Goal: Find specific page/section: Find specific page/section

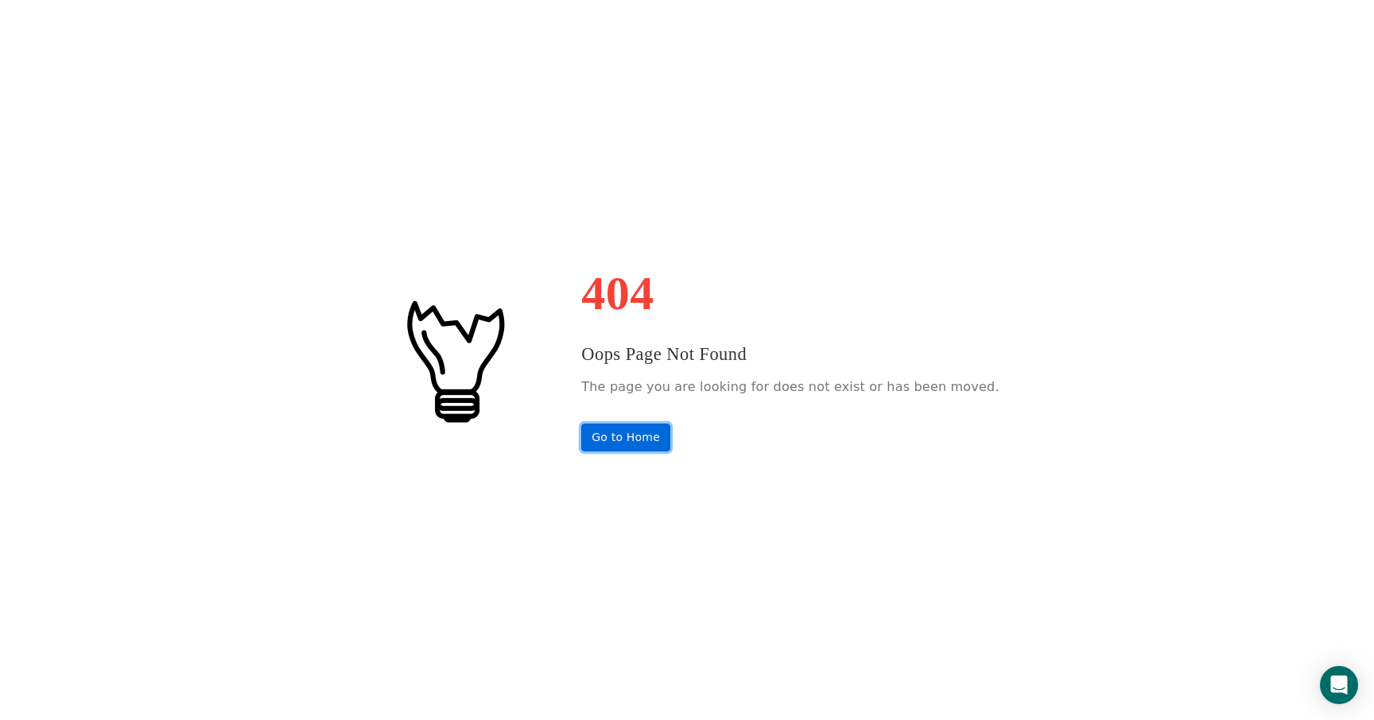
click at [641, 437] on link "Go to Home" at bounding box center [625, 438] width 89 height 28
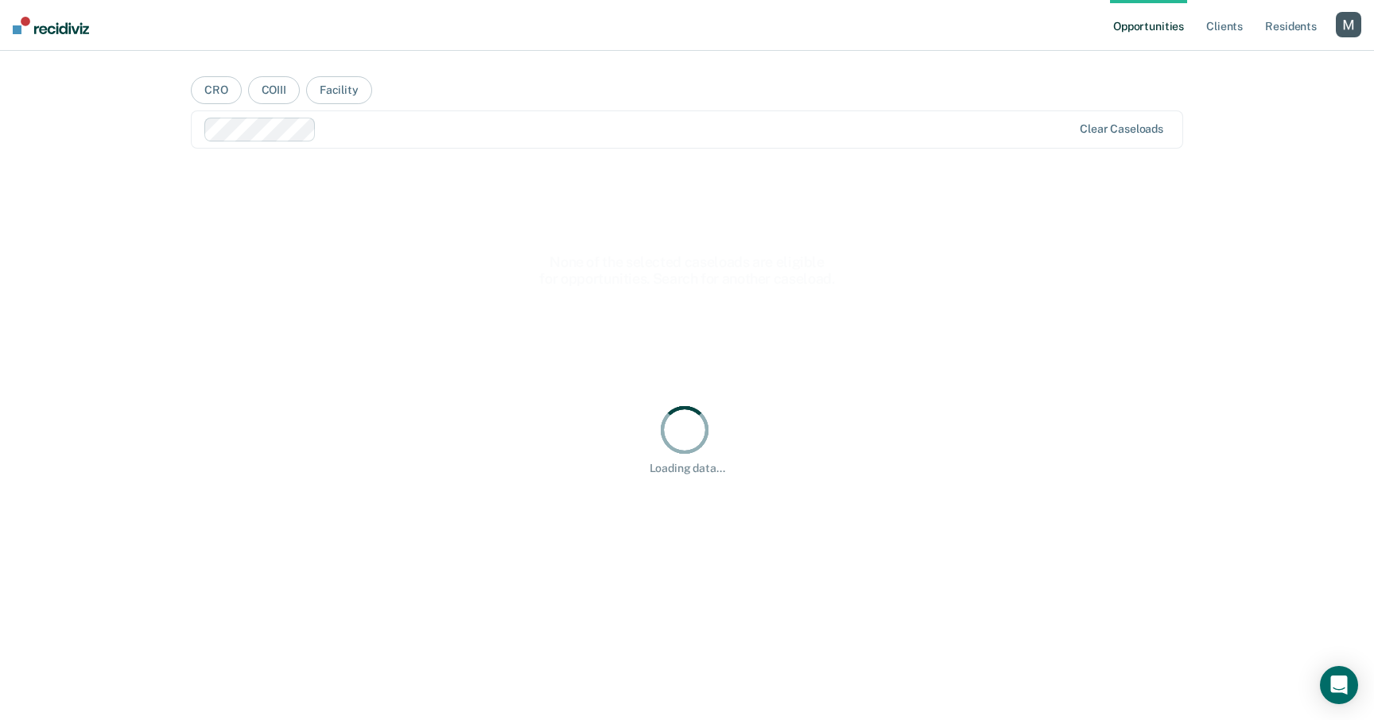
click at [1340, 27] on div "button" at bounding box center [1348, 24] width 25 height 25
click at [1255, 59] on link "Profile" at bounding box center [1284, 65] width 128 height 14
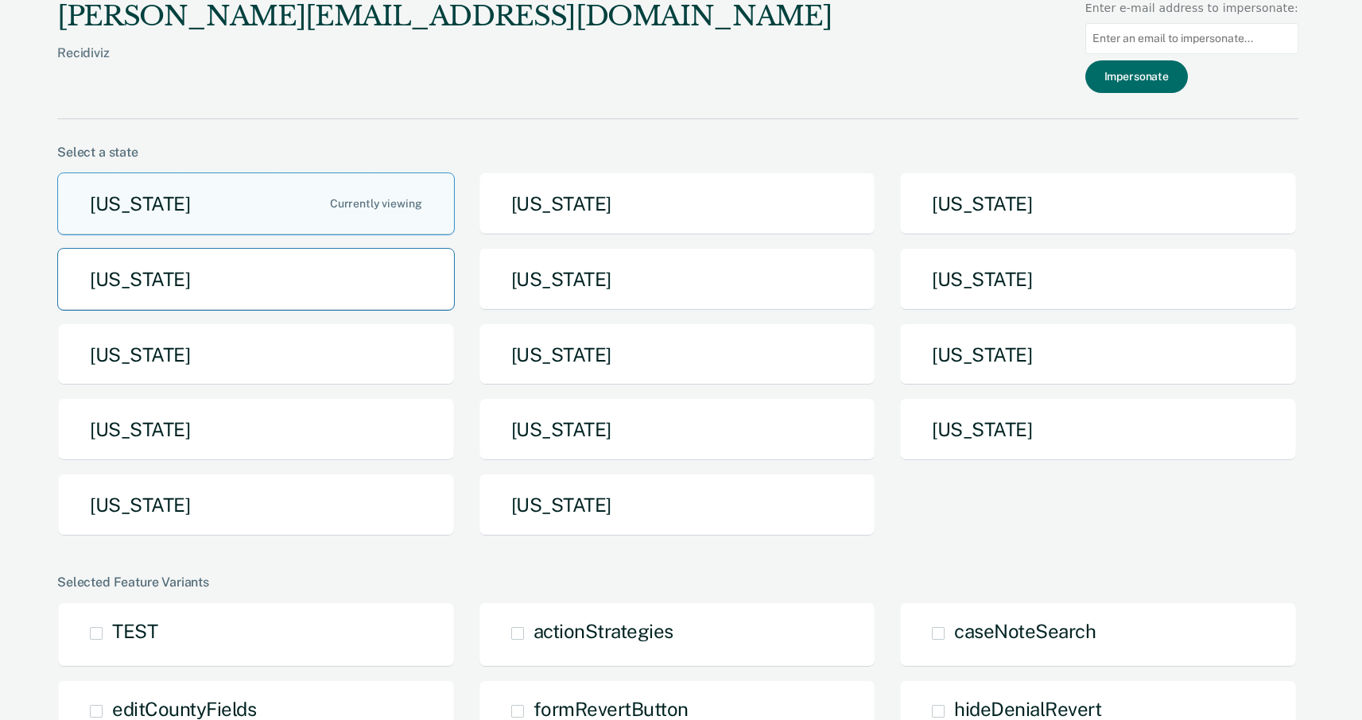
click at [271, 281] on button "Idaho" at bounding box center [256, 279] width 398 height 63
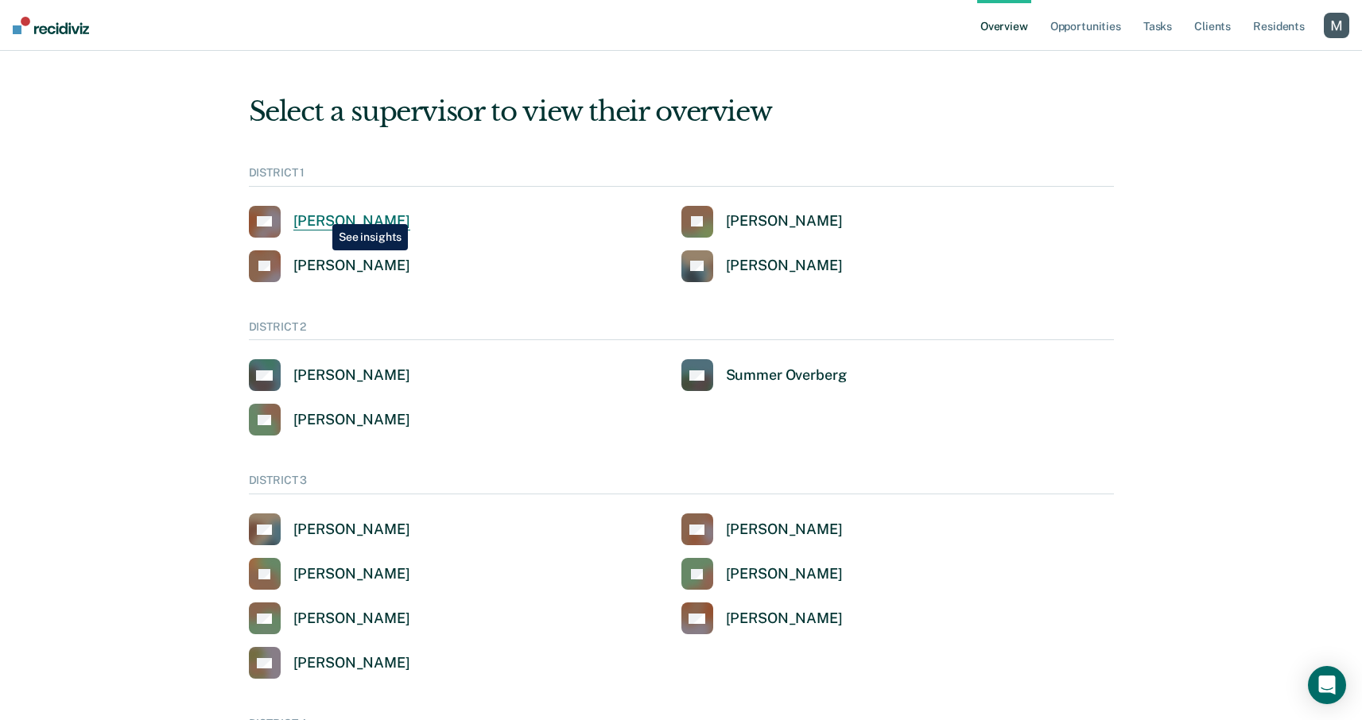
click at [320, 217] on div "Clinton Blettner" at bounding box center [351, 221] width 117 height 18
